Goal: Information Seeking & Learning: Learn about a topic

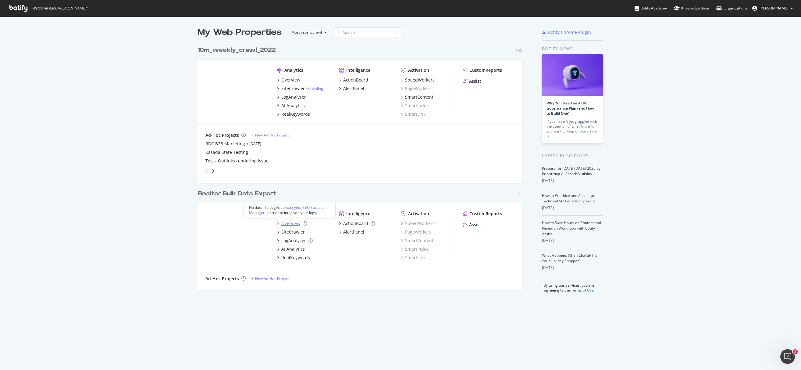
click at [291, 224] on div "Overview" at bounding box center [290, 223] width 19 height 6
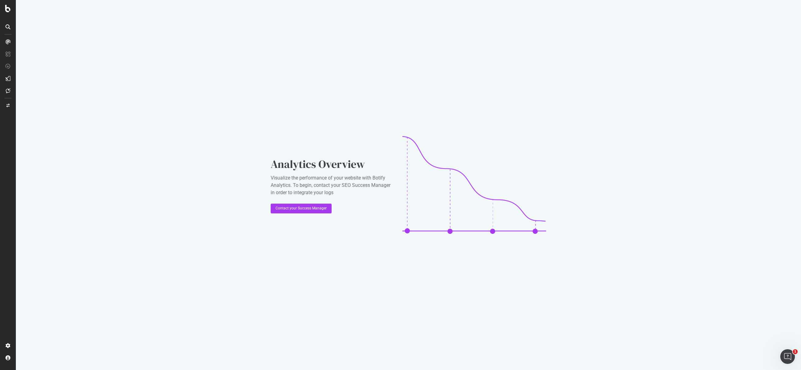
click at [9, 78] on icon at bounding box center [7, 78] width 5 height 5
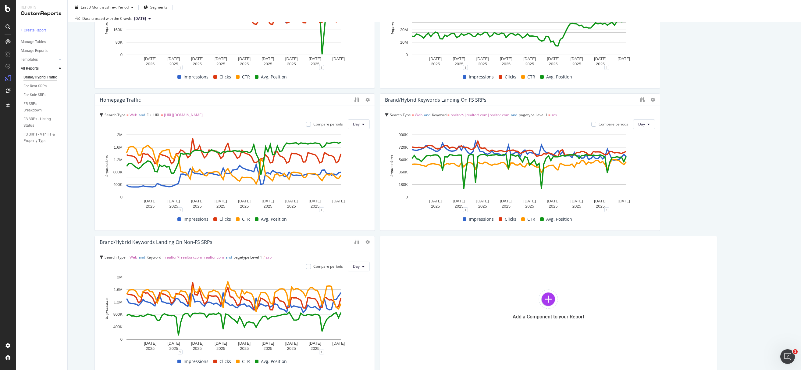
scroll to position [130, 0]
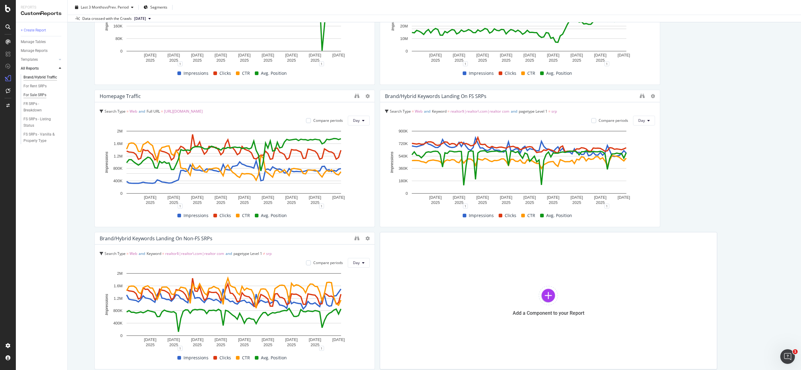
click at [30, 92] on div "For Sale SRPs" at bounding box center [34, 95] width 23 height 6
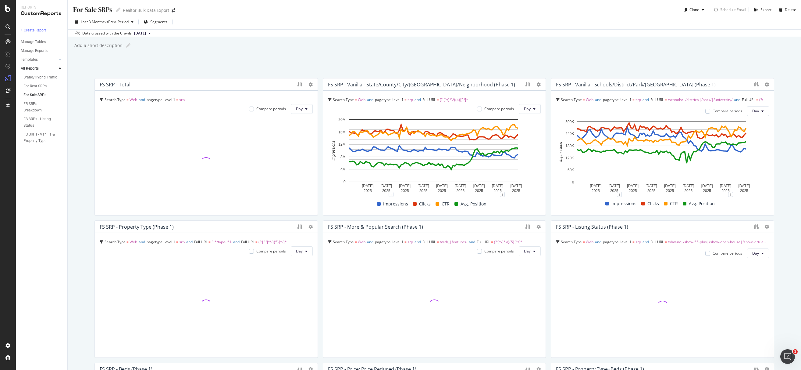
click at [474, 16] on div "Last 3 Months vs Prev. Period Segments Data crossed with the Crawls 2025 Jan. 1…" at bounding box center [435, 26] width 734 height 22
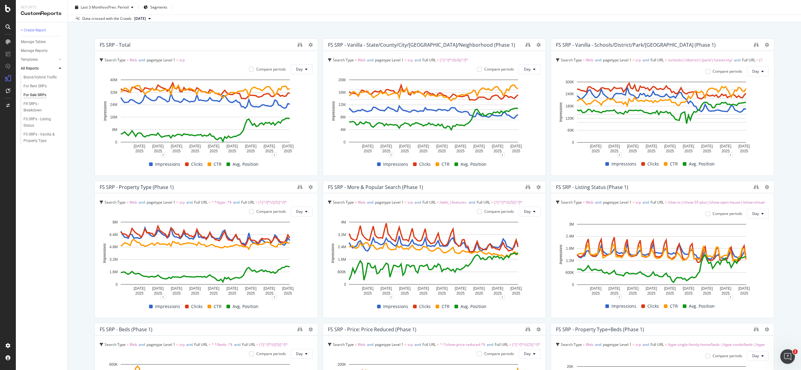
scroll to position [80, 0]
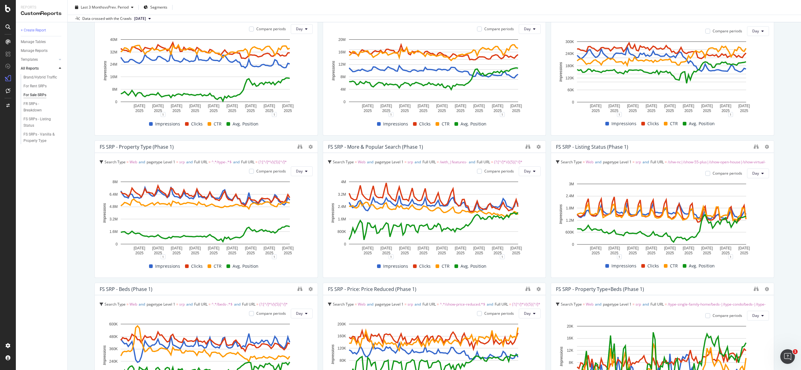
click at [47, 197] on div "+ Create Report Manage Tables Manage Reports Templates AI Bots in Search Busine…" at bounding box center [42, 195] width 52 height 347
click at [57, 198] on div "+ Create Report Manage Tables Manage Reports Templates AI Bots in Search Busine…" at bounding box center [42, 195] width 52 height 347
click at [42, 208] on div "+ Create Report Manage Tables Manage Reports Templates AI Bots in Search Busine…" at bounding box center [42, 195] width 52 height 347
click at [777, 117] on div "For Sale SRPs For Sale SRPs Realtor Bulk Data Export Clone Schedule Email Expor…" at bounding box center [435, 185] width 734 height 370
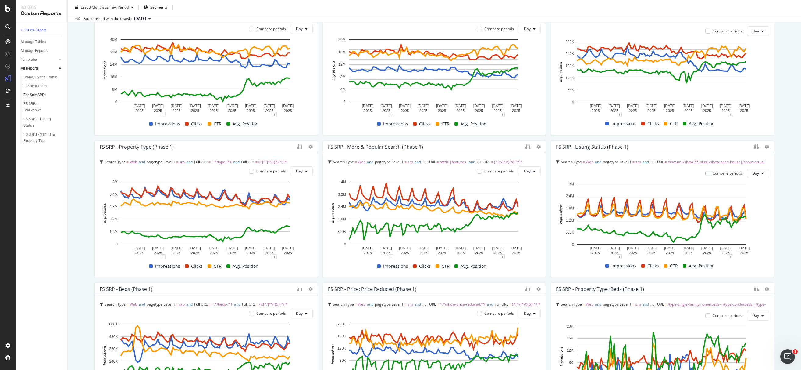
click at [779, 114] on div "For Sale SRPs For Sale SRPs Realtor Bulk Data Export Clone Schedule Email Expor…" at bounding box center [435, 185] width 734 height 370
click at [782, 109] on div "For Sale SRPs For Sale SRPs Realtor Bulk Data Export Clone Schedule Email Expor…" at bounding box center [435, 185] width 734 height 370
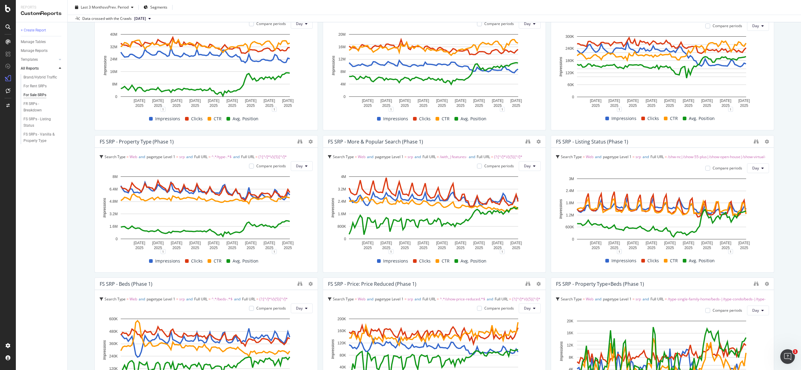
scroll to position [86, 0]
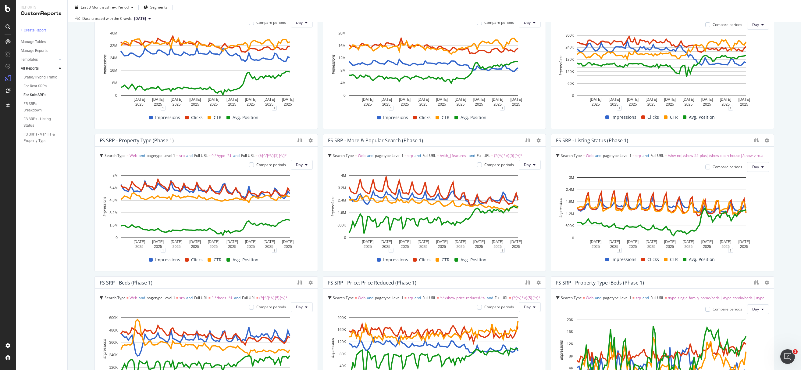
click at [792, 86] on div "For Sale SRPs For Sale SRPs Realtor Bulk Data Export Clone Schedule Email Expor…" at bounding box center [435, 185] width 734 height 370
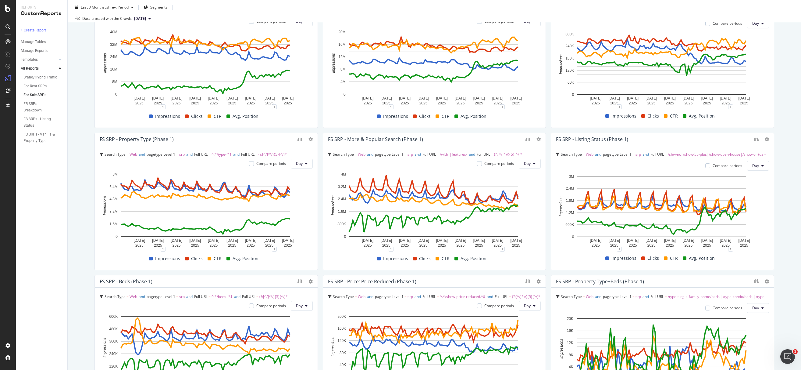
click at [783, 91] on div "For Sale SRPs For Sale SRPs Realtor Bulk Data Export Clone Schedule Email Expor…" at bounding box center [435, 185] width 734 height 370
click at [780, 80] on div "For Sale SRPs For Sale SRPs Realtor Bulk Data Export Clone Schedule Email Expor…" at bounding box center [435, 185] width 734 height 370
click at [778, 69] on div "For Sale SRPs For Sale SRPs Realtor Bulk Data Export Clone Schedule Email Expor…" at bounding box center [435, 185] width 734 height 370
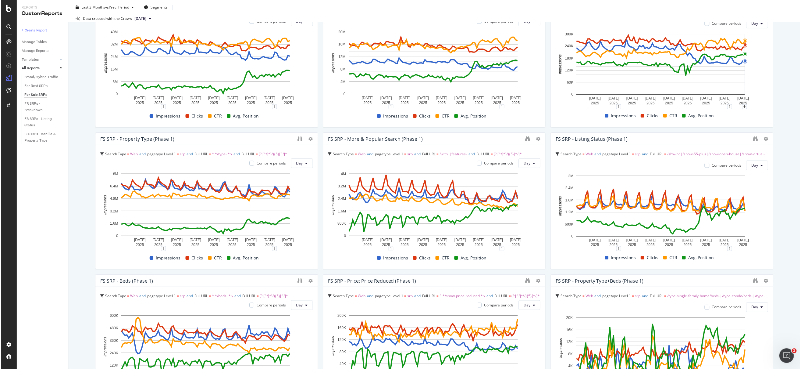
scroll to position [86, 0]
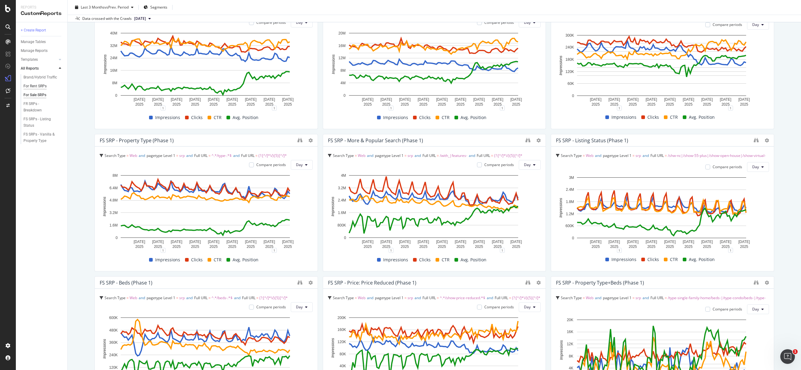
click at [34, 87] on div "For Rent SRPs" at bounding box center [34, 86] width 23 height 6
